Goal: Information Seeking & Learning: Learn about a topic

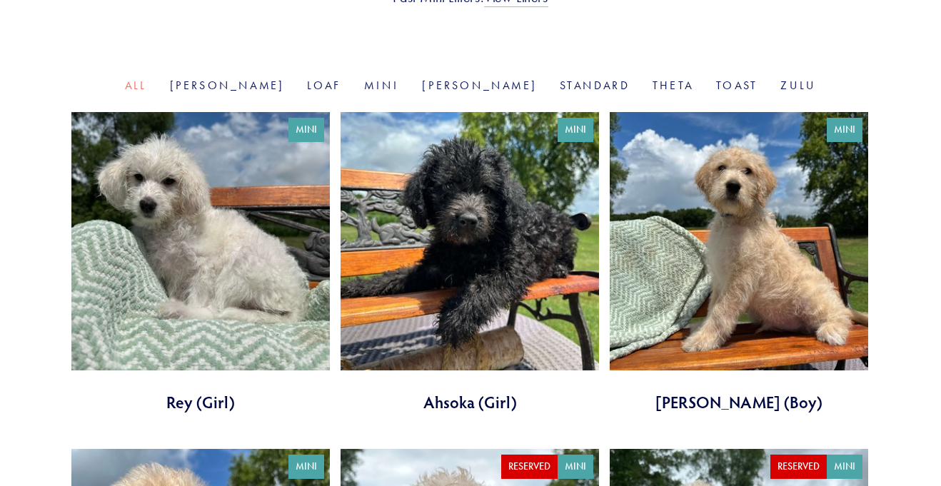
scroll to position [443, 0]
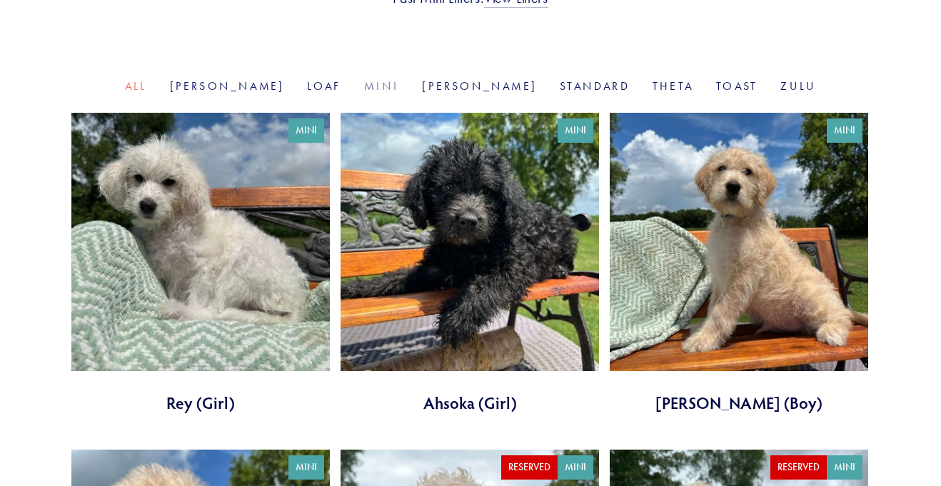
click at [396, 93] on link "Mini" at bounding box center [381, 86] width 35 height 14
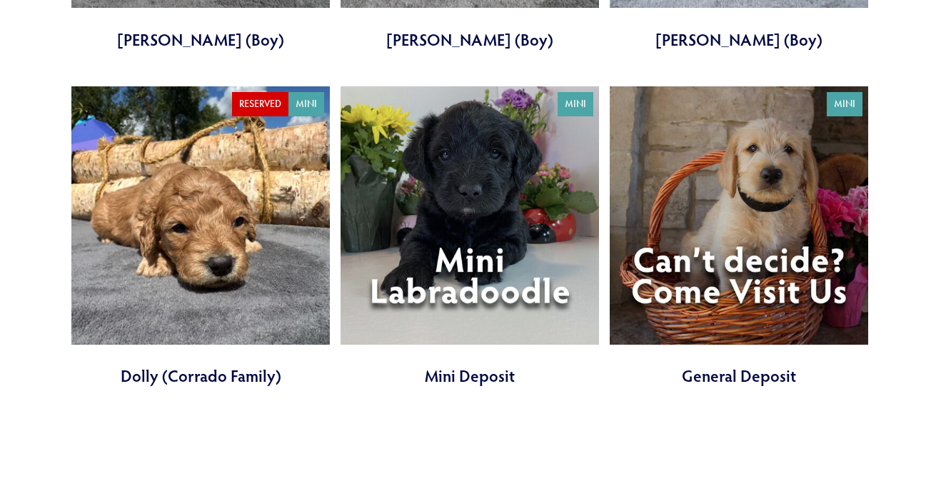
scroll to position [2545, 0]
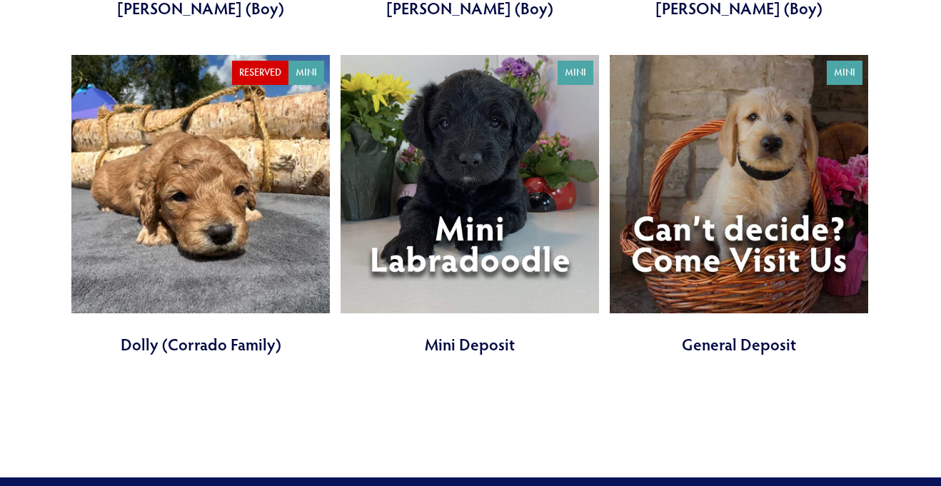
click at [495, 214] on link at bounding box center [470, 205] width 258 height 301
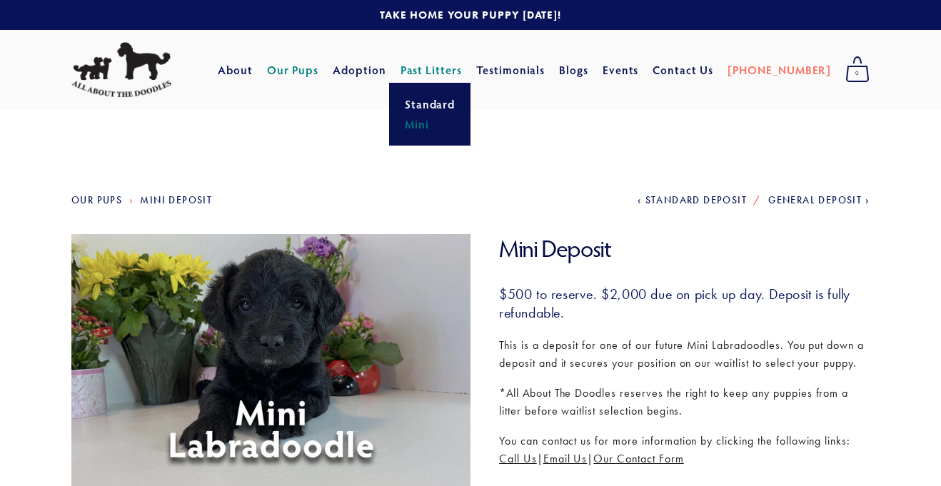
click at [463, 74] on link "Past Litters" at bounding box center [431, 69] width 62 height 15
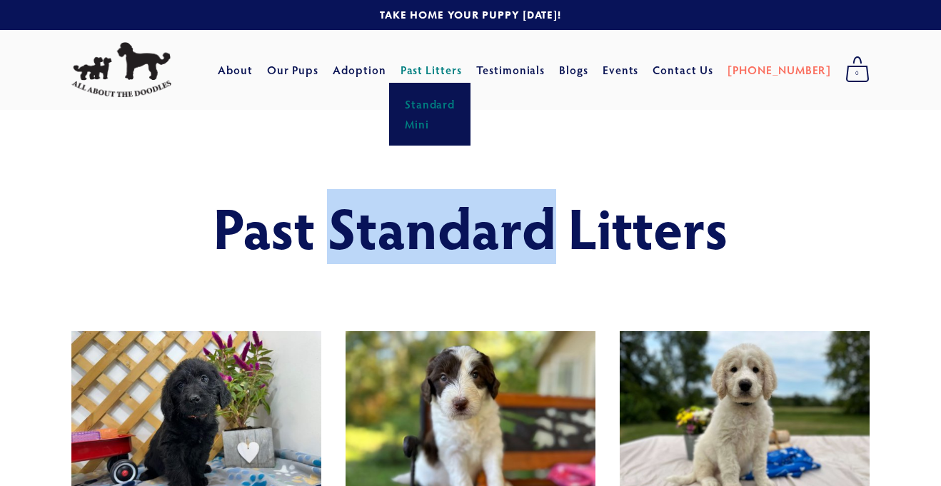
click at [455, 131] on link "Mini" at bounding box center [429, 124] width 59 height 20
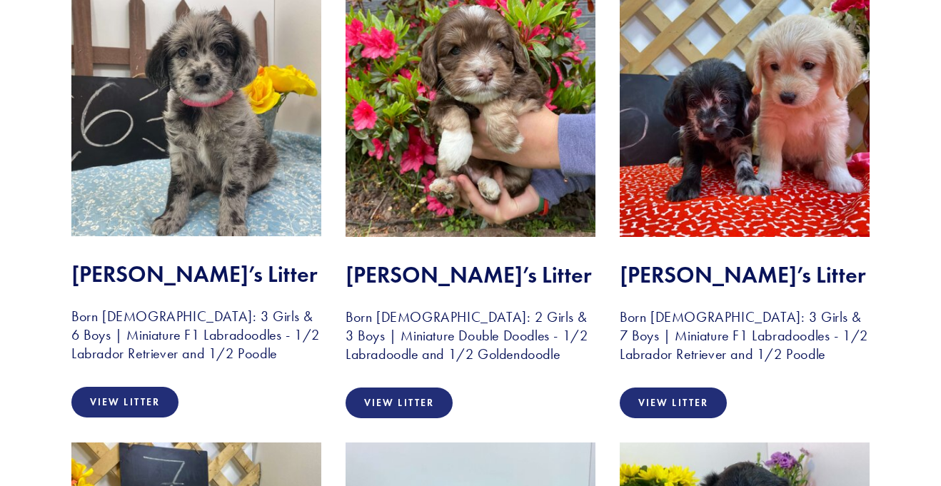
scroll to position [5157, 0]
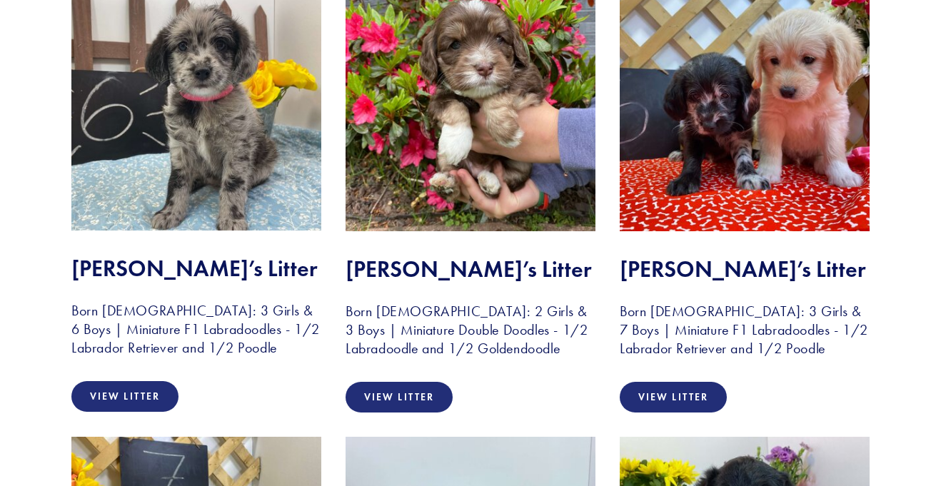
click at [662, 382] on link "View Litter" at bounding box center [673, 397] width 107 height 31
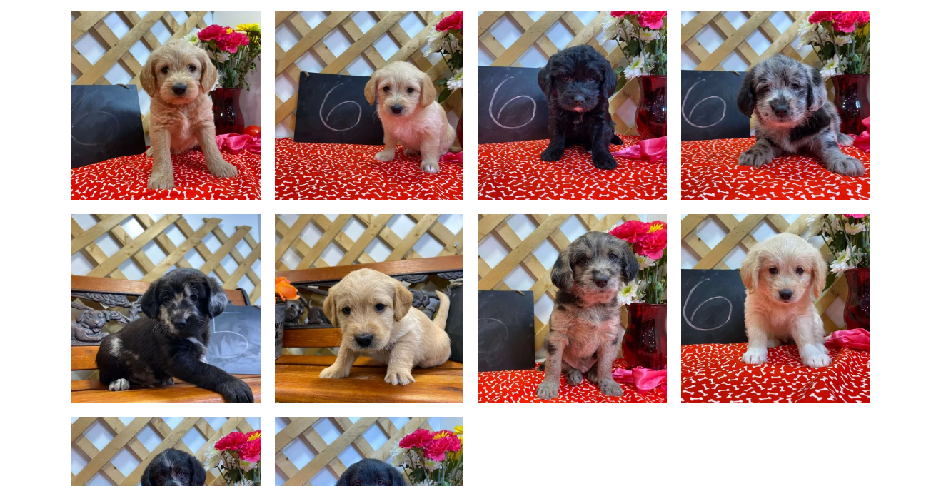
scroll to position [966, 0]
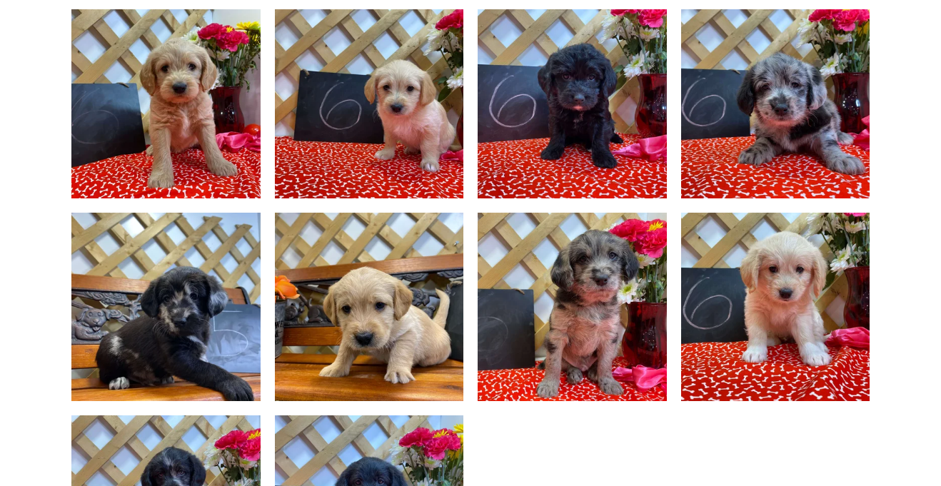
click at [603, 136] on img at bounding box center [572, 103] width 252 height 189
click at [570, 121] on img at bounding box center [572, 103] width 252 height 189
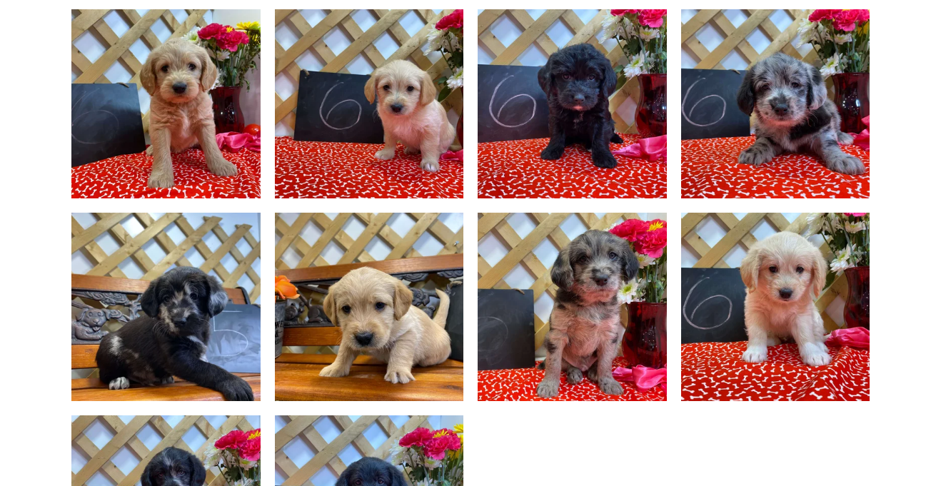
click at [570, 121] on img at bounding box center [572, 103] width 252 height 189
